Goal: Feedback & Contribution: Submit feedback/report problem

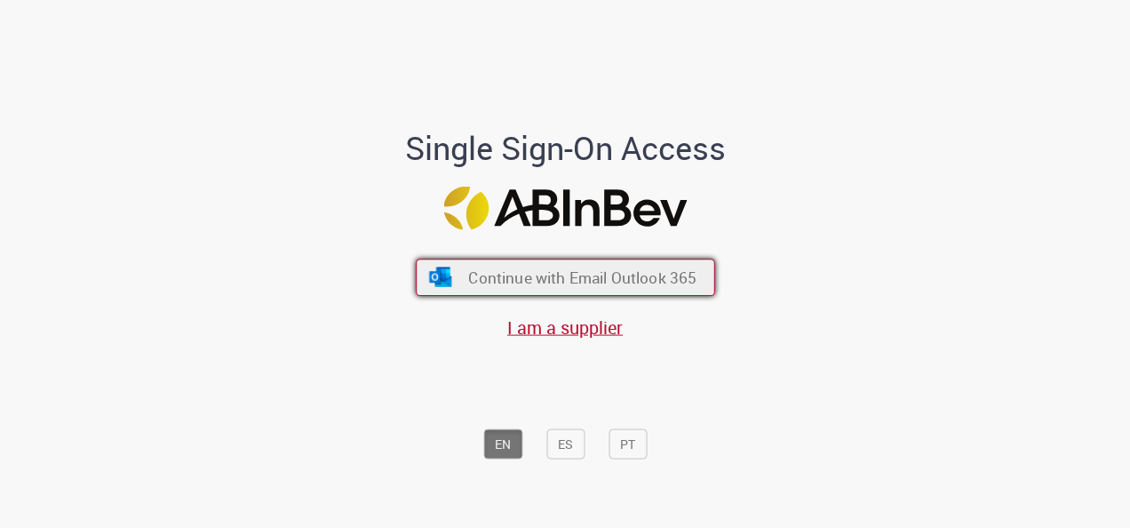
click at [541, 284] on span "Continue with Email Outlook 365" at bounding box center [582, 277] width 228 height 20
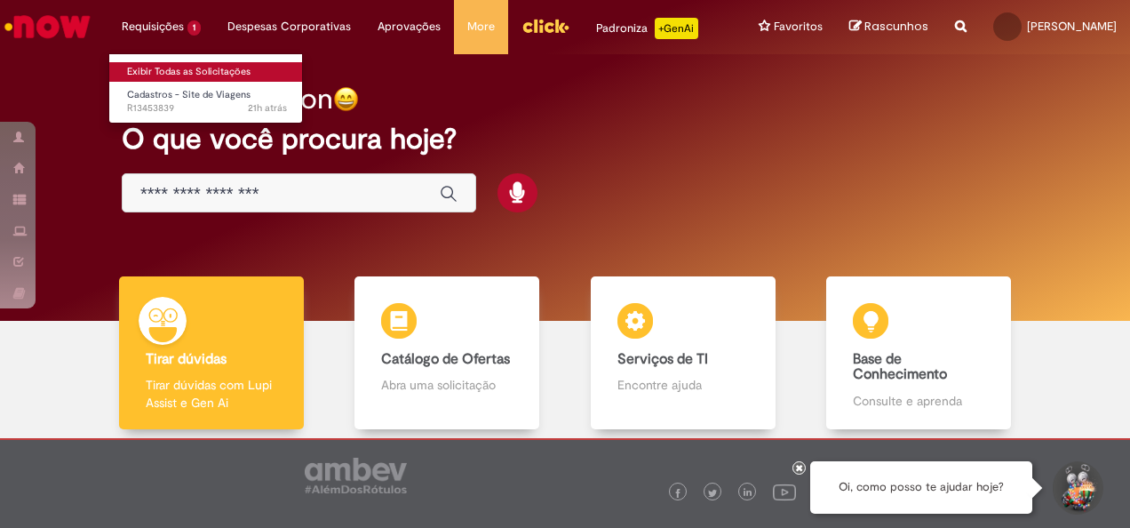
click at [169, 69] on link "Exibir Todas as Solicitações" at bounding box center [206, 72] width 195 height 20
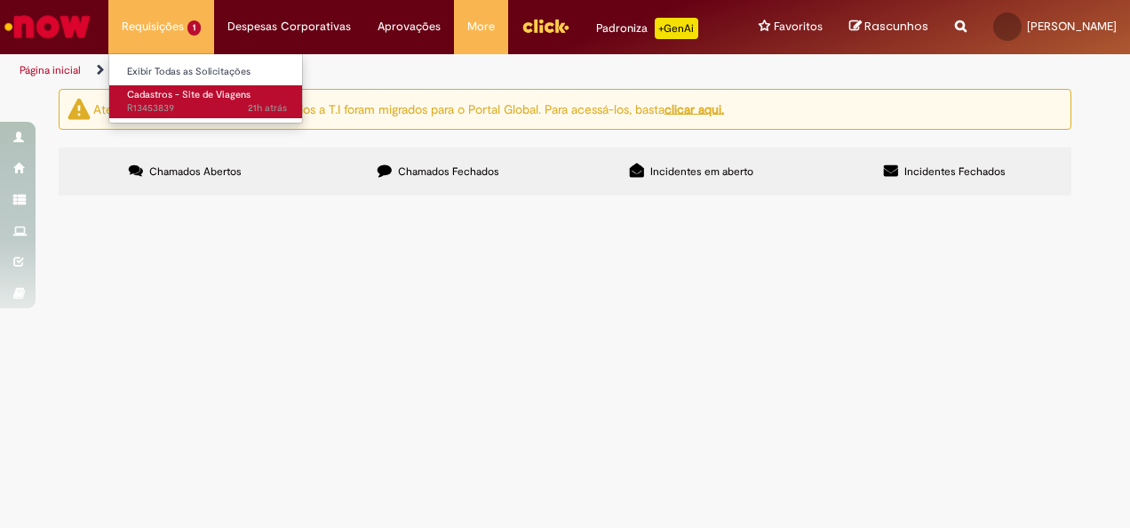
click at [159, 99] on span "Cadastros - Site de Viagens" at bounding box center [188, 94] width 123 height 13
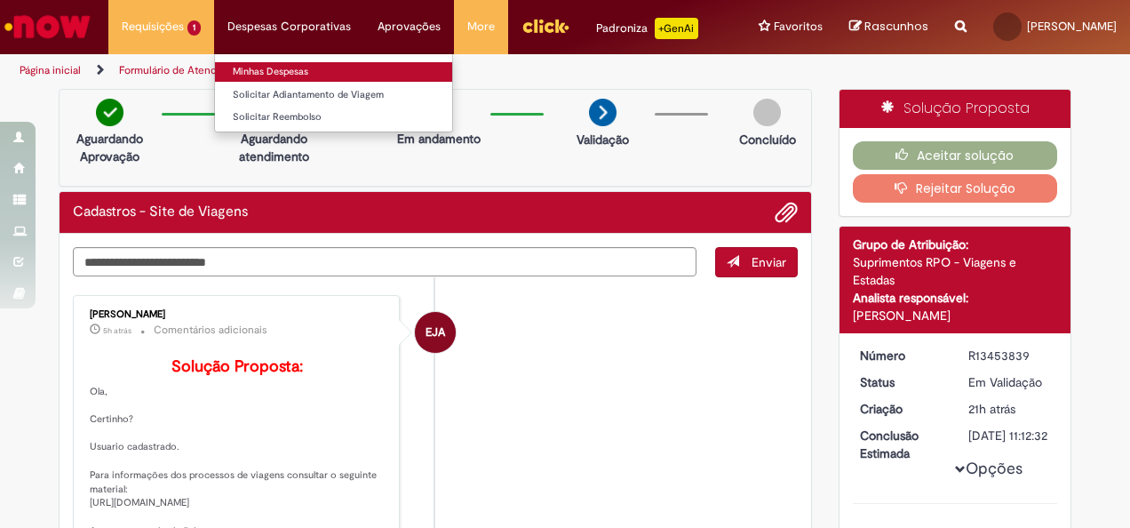
click at [260, 69] on link "Minhas Despesas" at bounding box center [333, 72] width 237 height 20
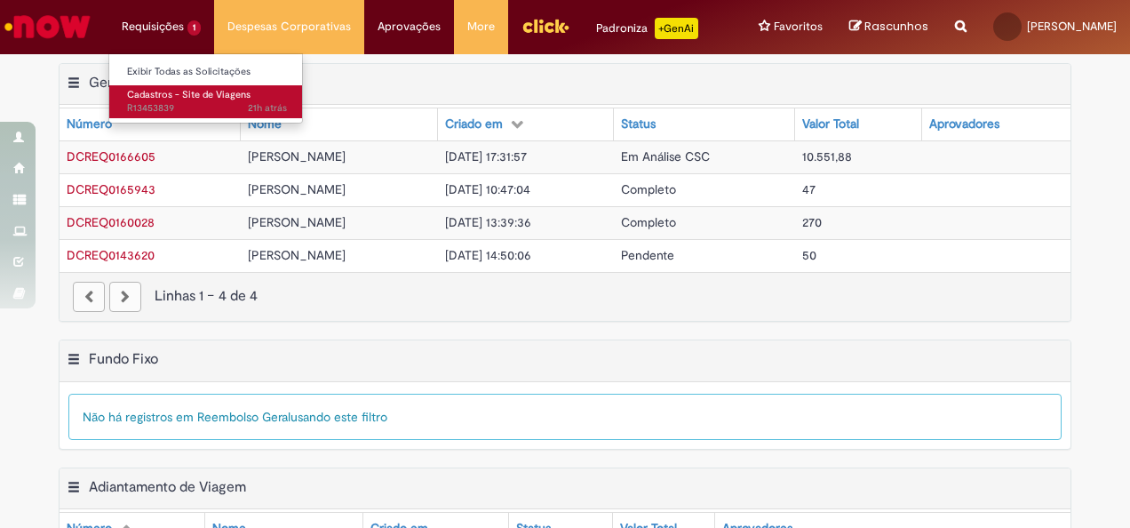
click at [200, 92] on span "Cadastros - Site de Viagens" at bounding box center [188, 94] width 123 height 13
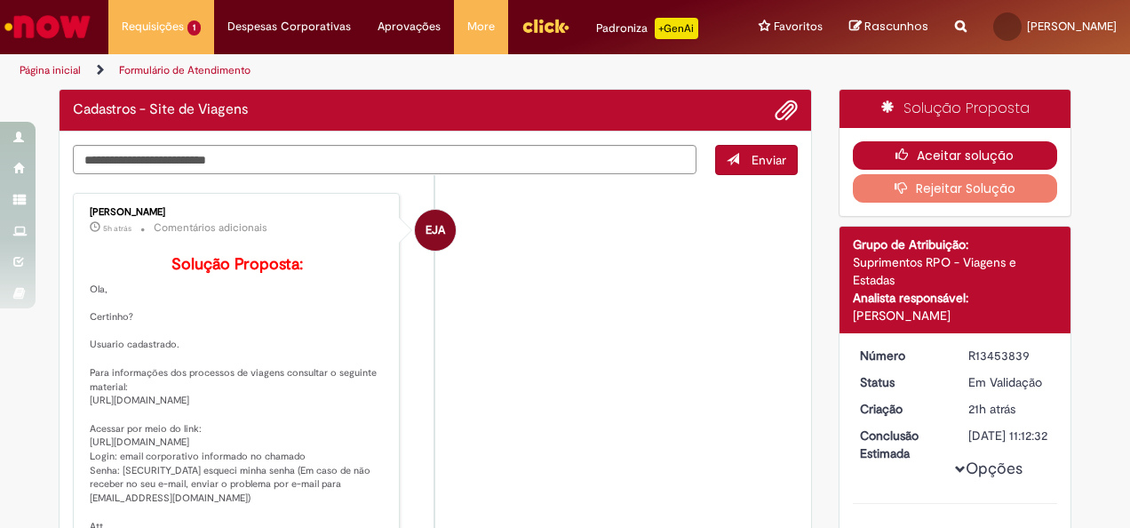
click at [943, 169] on button "Aceitar solução" at bounding box center [955, 155] width 205 height 28
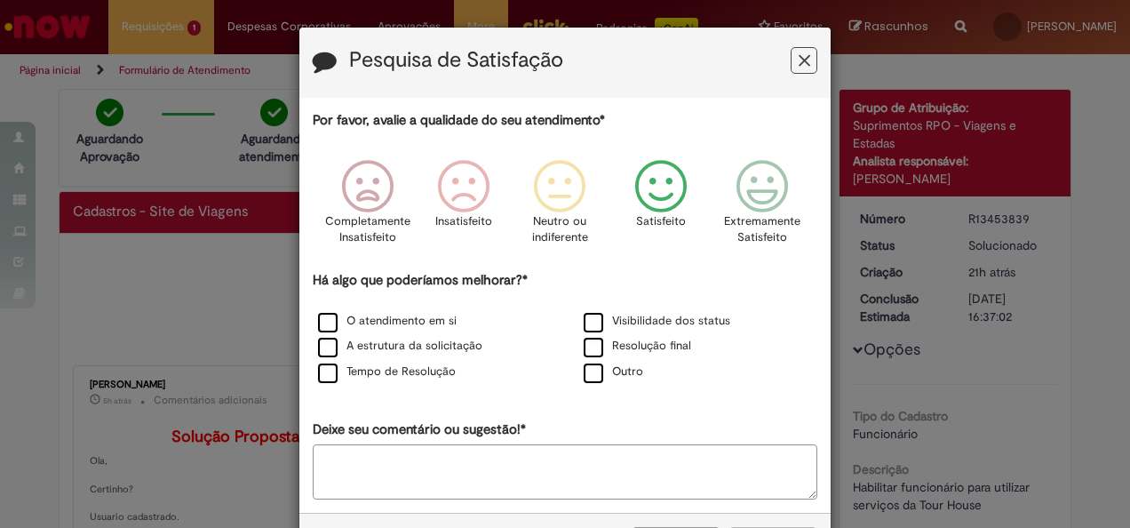
click at [651, 178] on icon "Feedback" at bounding box center [661, 186] width 67 height 53
click at [321, 327] on label "O atendimento em si" at bounding box center [387, 321] width 139 height 17
click at [321, 345] on label "A estrutura da solicitação" at bounding box center [400, 346] width 164 height 17
click at [321, 377] on label "Tempo de Resolução" at bounding box center [387, 371] width 138 height 17
click at [585, 320] on label "Visibilidade dos status" at bounding box center [657, 321] width 147 height 17
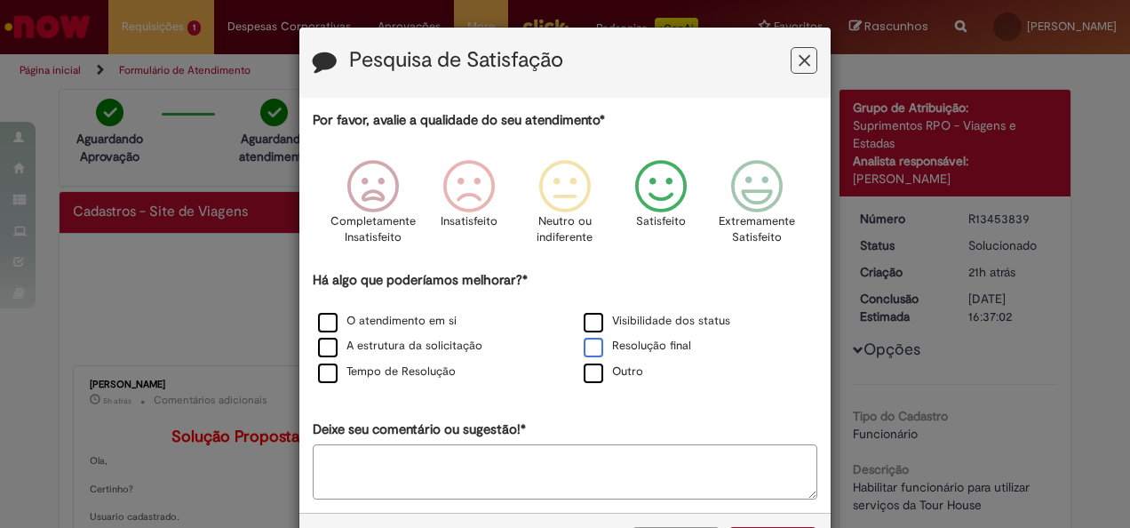
click at [585, 345] on label "Resolução final" at bounding box center [637, 346] width 107 height 17
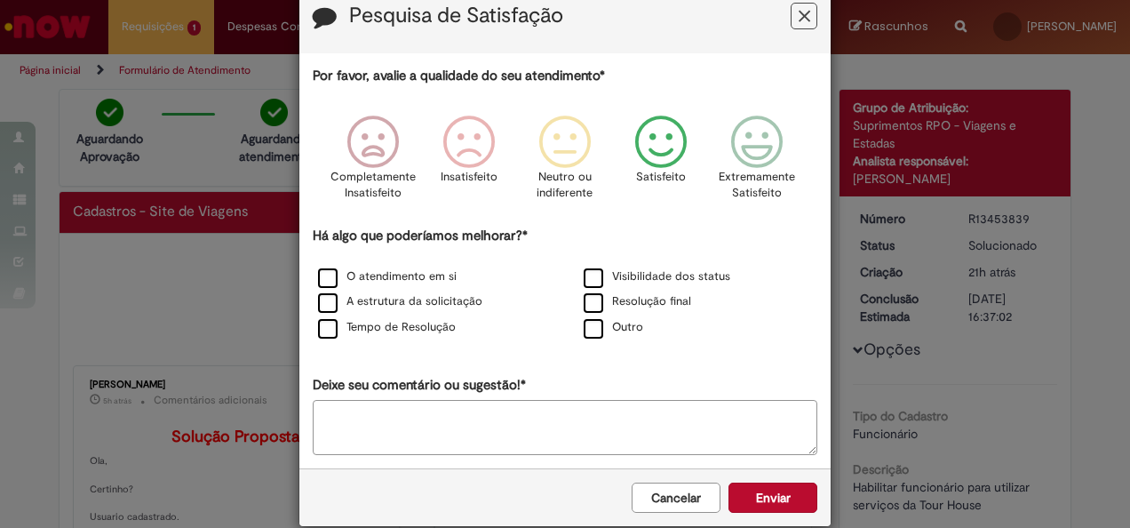
scroll to position [68, 0]
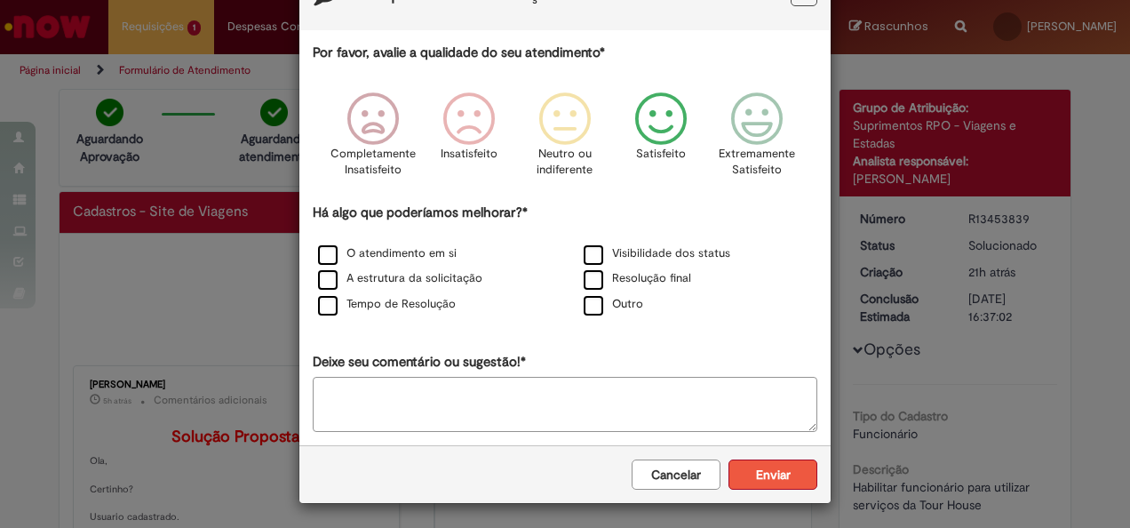
click at [760, 472] on button "Enviar" at bounding box center [772, 474] width 89 height 30
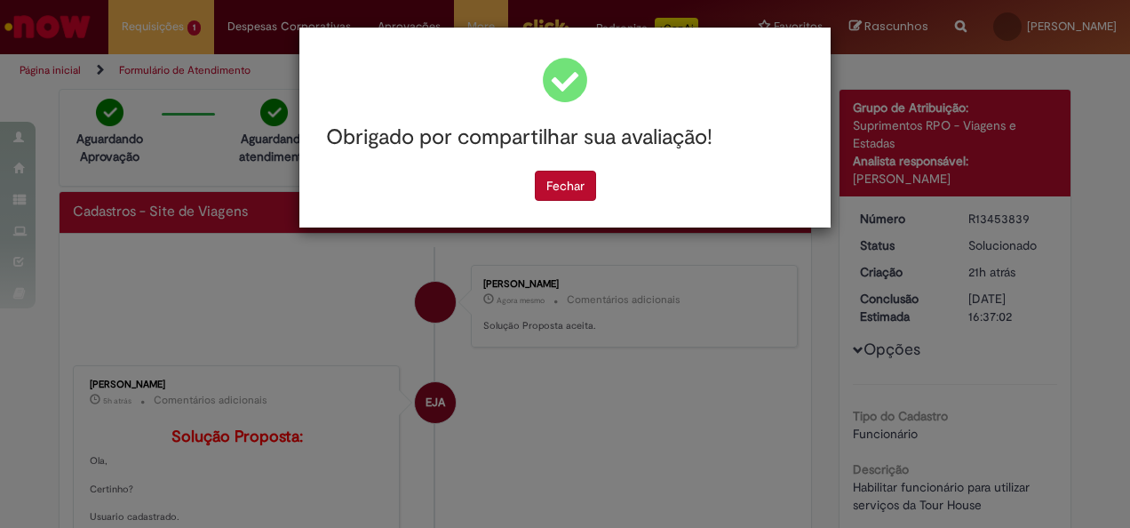
scroll to position [0, 0]
click at [557, 188] on button "Fechar" at bounding box center [565, 186] width 61 height 30
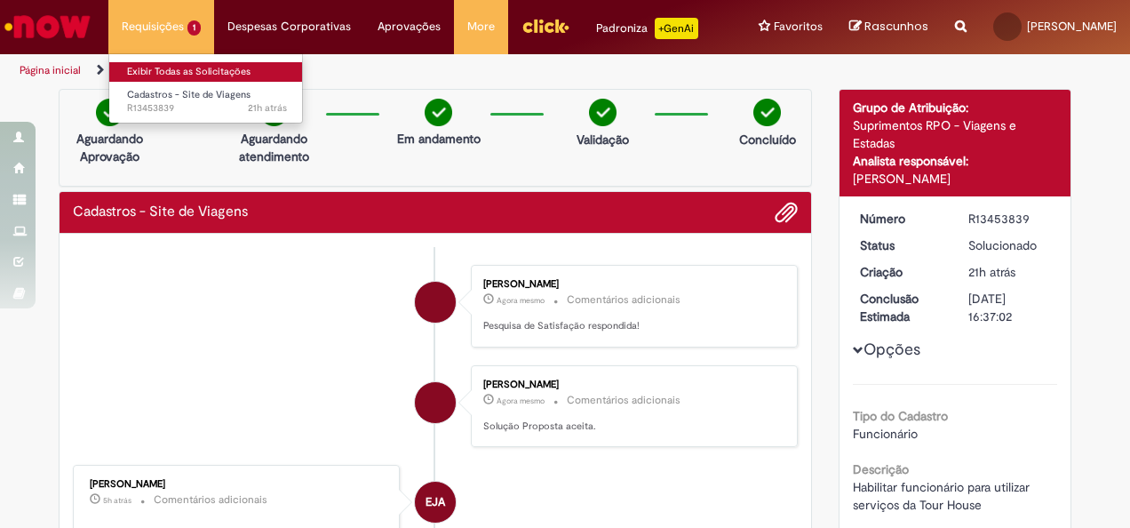
click at [163, 64] on link "Exibir Todas as Solicitações" at bounding box center [206, 72] width 195 height 20
